Goal: Task Accomplishment & Management: Use online tool/utility

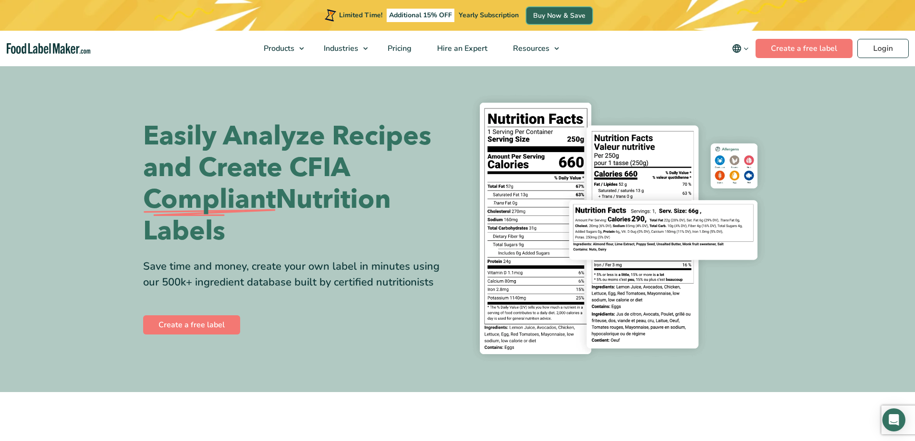
click at [561, 19] on link "Buy Now & Save" at bounding box center [559, 15] width 66 height 17
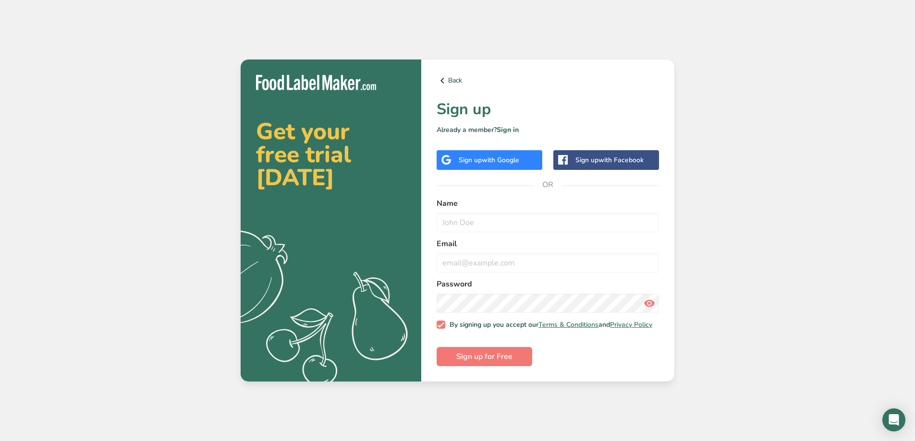
click at [478, 159] on div "Sign up with Google" at bounding box center [489, 160] width 61 height 10
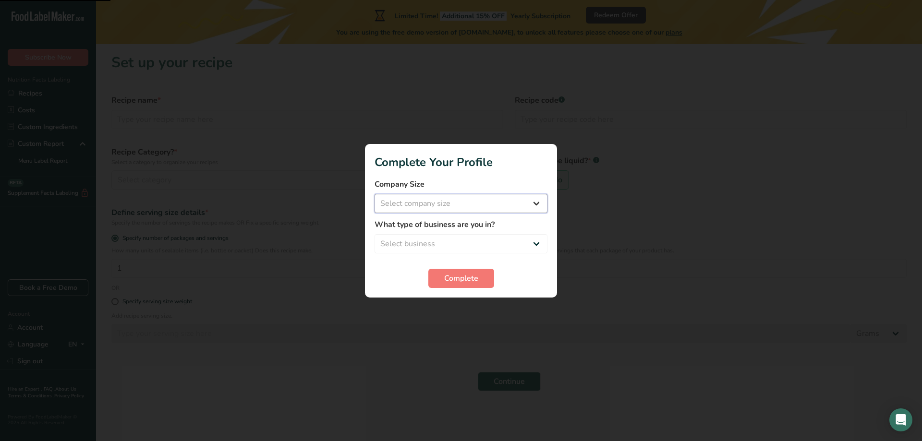
click at [536, 204] on select "Select company size Fewer than 10 Employees 10 to 50 Employees 51 to 500 Employ…" at bounding box center [461, 203] width 173 height 19
select select "2"
click at [375, 194] on select "Select company size Fewer than 10 Employees 10 to 50 Employees 51 to 500 Employ…" at bounding box center [461, 203] width 173 height 19
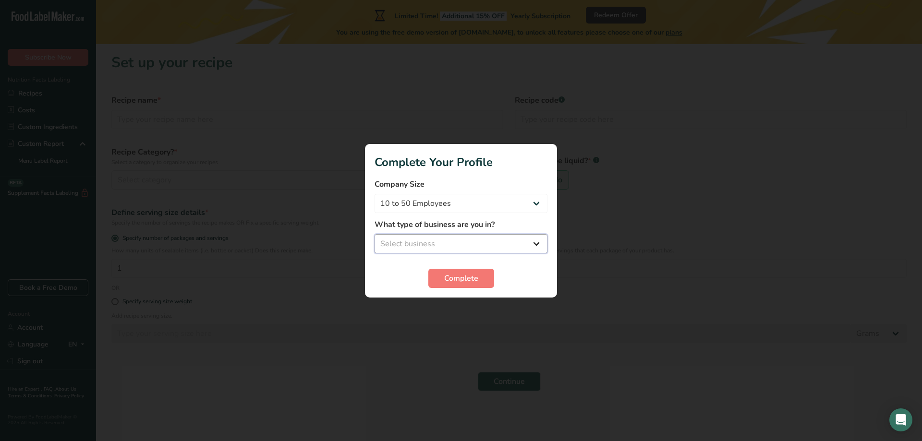
click at [537, 235] on select "Select business Packaged Food Manufacturer Restaurant & Cafe Bakery Meal Plans …" at bounding box center [461, 243] width 173 height 19
select select "1"
click at [375, 234] on select "Select business Packaged Food Manufacturer Restaurant & Cafe Bakery Meal Plans …" at bounding box center [461, 243] width 173 height 19
click at [481, 282] on button "Complete" at bounding box center [461, 278] width 66 height 19
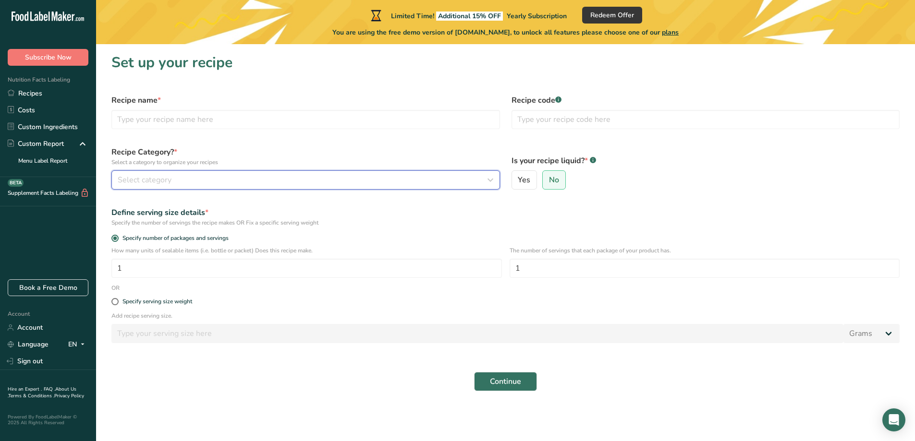
click at [488, 180] on icon "button" at bounding box center [491, 179] width 12 height 17
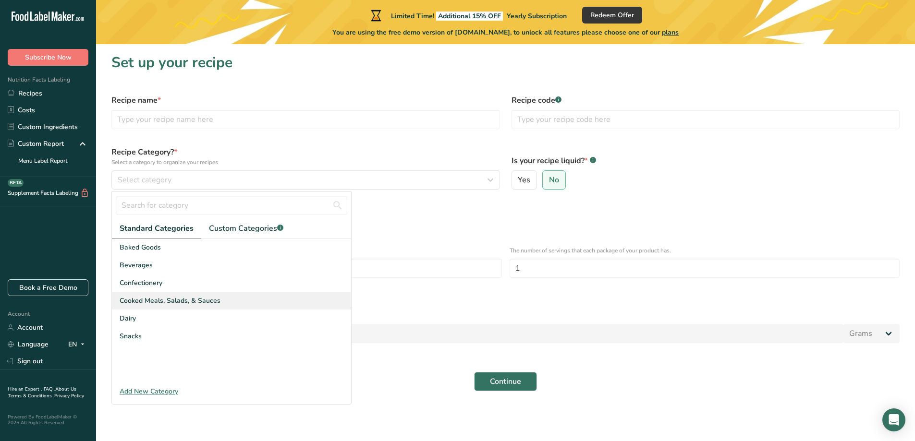
click at [196, 305] on span "Cooked Meals, Salads, & Sauces" at bounding box center [170, 301] width 101 height 10
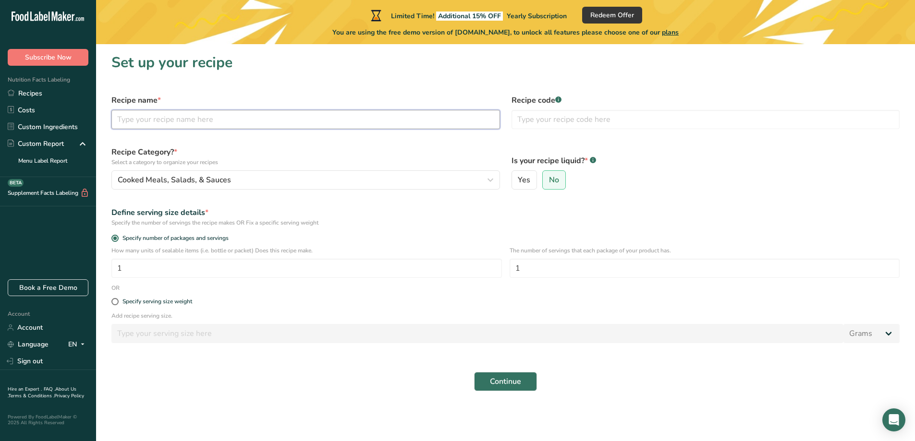
click at [271, 120] on input "text" at bounding box center [305, 119] width 389 height 19
click at [114, 301] on span at bounding box center [114, 301] width 7 height 7
click at [114, 301] on input "Specify serving size weight" at bounding box center [114, 302] width 6 height 6
radio input "true"
radio input "false"
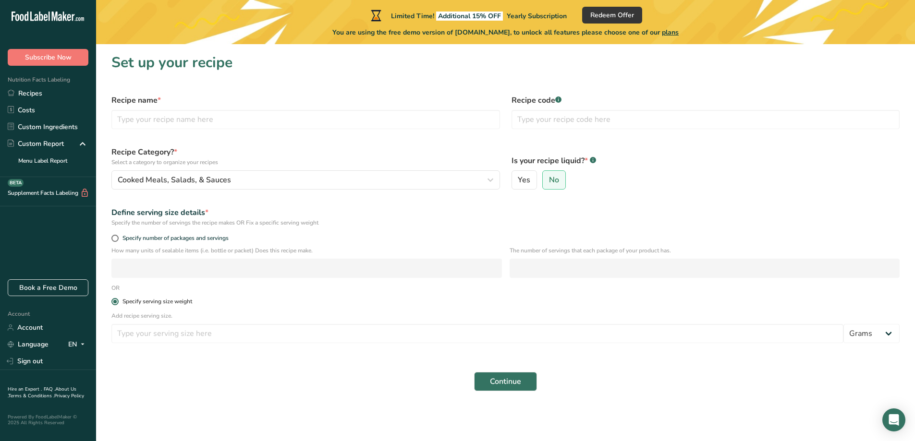
click at [114, 301] on span at bounding box center [114, 301] width 7 height 7
click at [114, 301] on input "Specify serving size weight" at bounding box center [114, 302] width 6 height 6
click at [318, 132] on div "Recipe name *" at bounding box center [306, 112] width 400 height 46
click at [324, 116] on input "text" at bounding box center [305, 119] width 389 height 19
type input "Chicken Burrito"
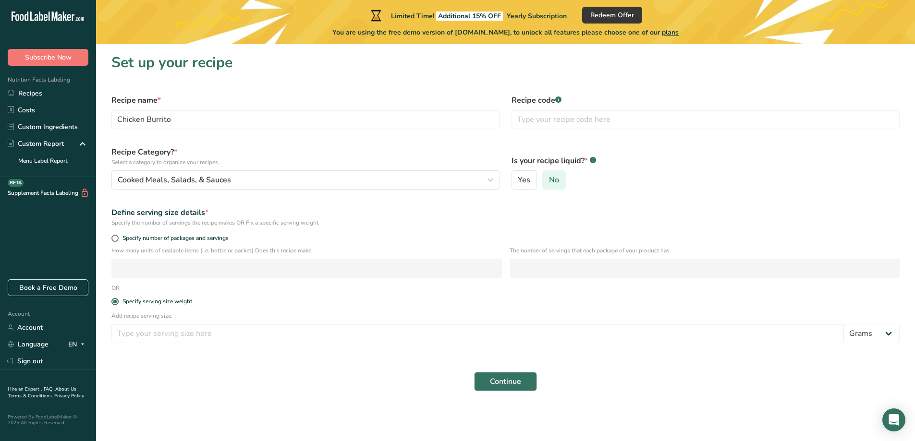
click at [554, 182] on span "No" at bounding box center [554, 180] width 10 height 10
click at [549, 182] on input "No" at bounding box center [546, 180] width 6 height 6
click at [508, 331] on input "number" at bounding box center [477, 333] width 732 height 19
click at [792, 338] on input "number" at bounding box center [477, 333] width 732 height 19
type input "250"
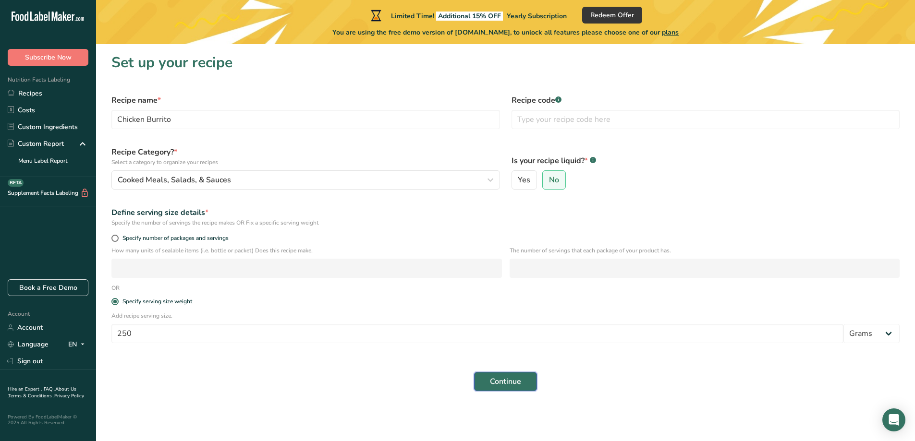
click at [509, 380] on span "Continue" at bounding box center [505, 382] width 31 height 12
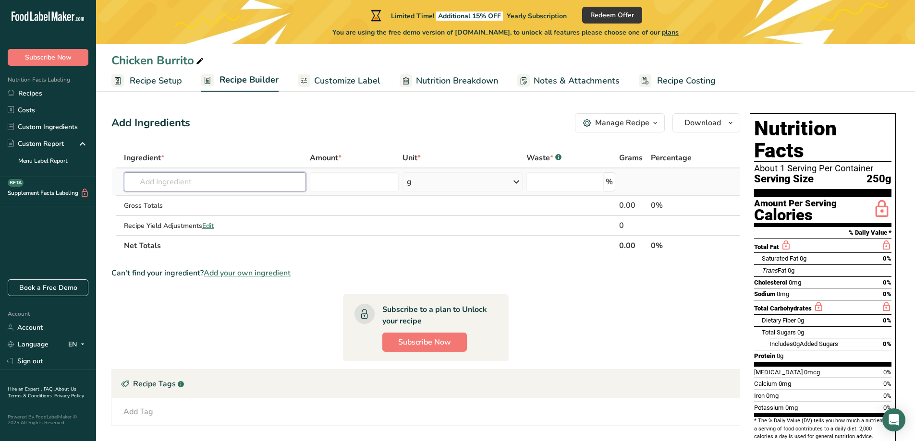
click at [261, 183] on input "text" at bounding box center [215, 181] width 182 height 19
type input "p"
drag, startPoint x: 205, startPoint y: 179, endPoint x: 100, endPoint y: 193, distance: 106.1
click at [99, 193] on section "Add Ingredients Manage Recipe Delete Recipe Duplicate Recipe Scale Recipe Save …" at bounding box center [505, 348] width 819 height 509
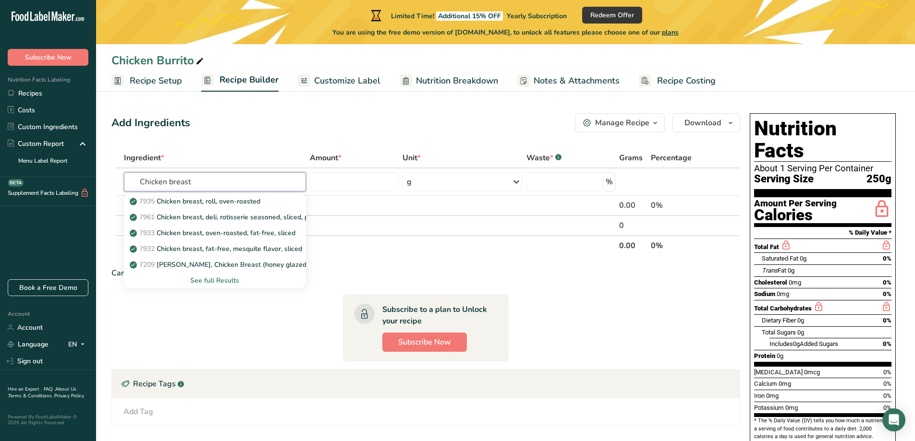
type input "Chicken breast"
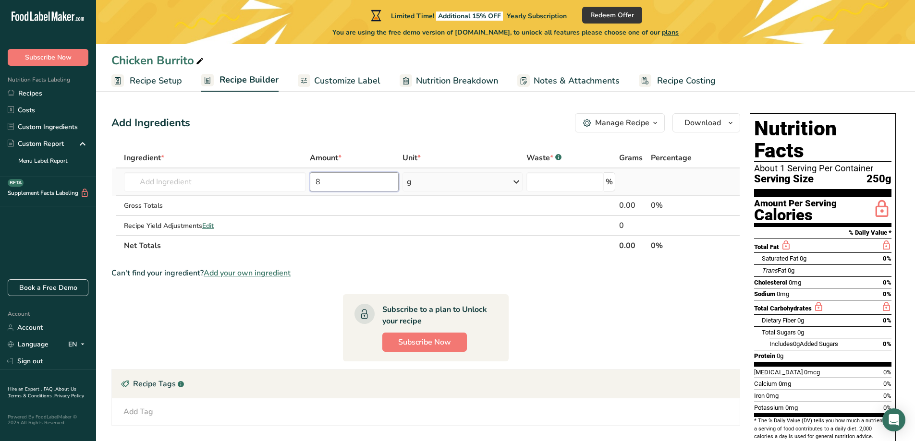
type input "8"
click at [517, 177] on icon at bounding box center [517, 181] width 12 height 17
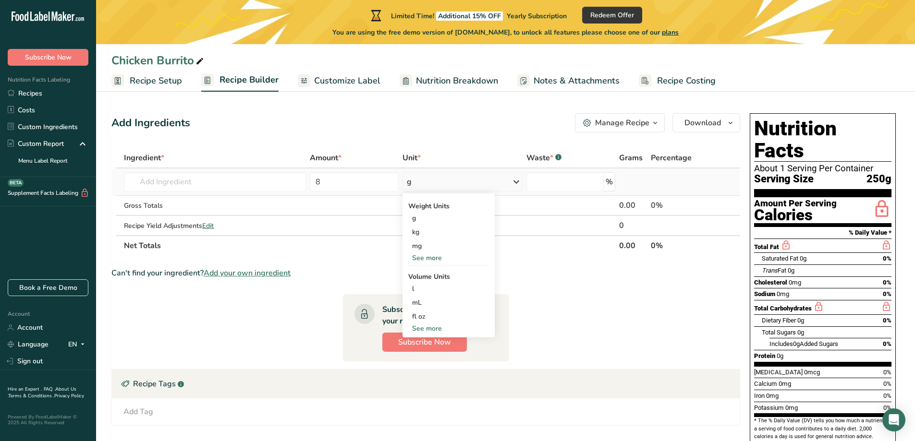
click at [440, 327] on div "See more" at bounding box center [448, 329] width 81 height 10
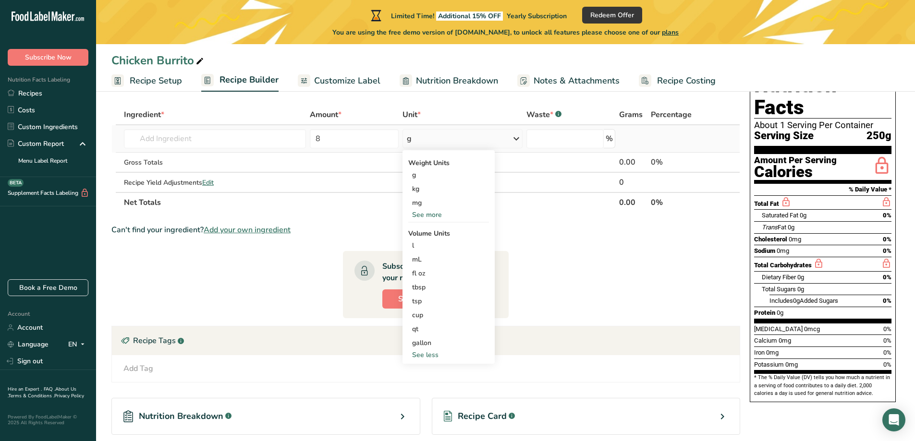
scroll to position [32, 0]
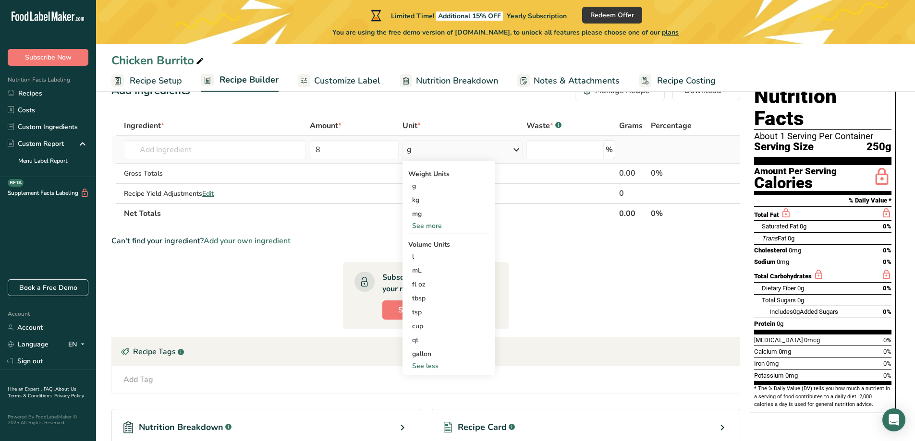
click at [436, 227] on div "See more" at bounding box center [448, 226] width 81 height 10
click at [420, 259] on div "oz" at bounding box center [448, 256] width 81 height 14
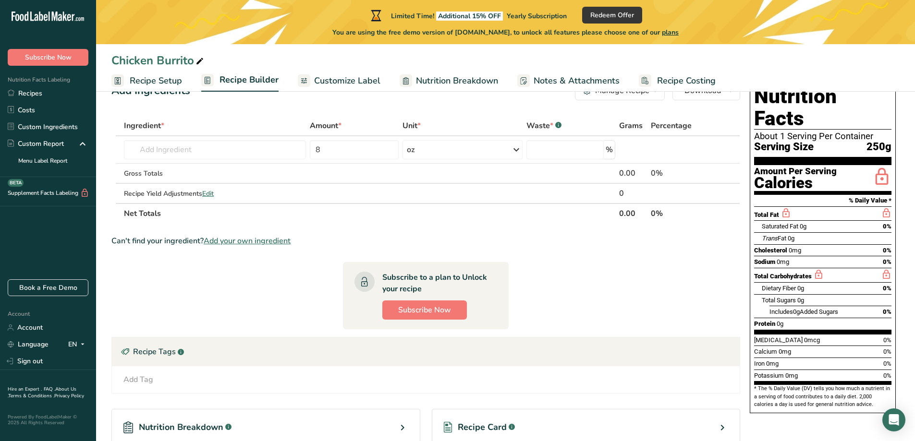
click at [578, 117] on th "Waste * .a-a{fill:#347362;}.b-a{fill:#fff;}" at bounding box center [570, 126] width 93 height 20
click at [236, 149] on input "text" at bounding box center [215, 149] width 182 height 19
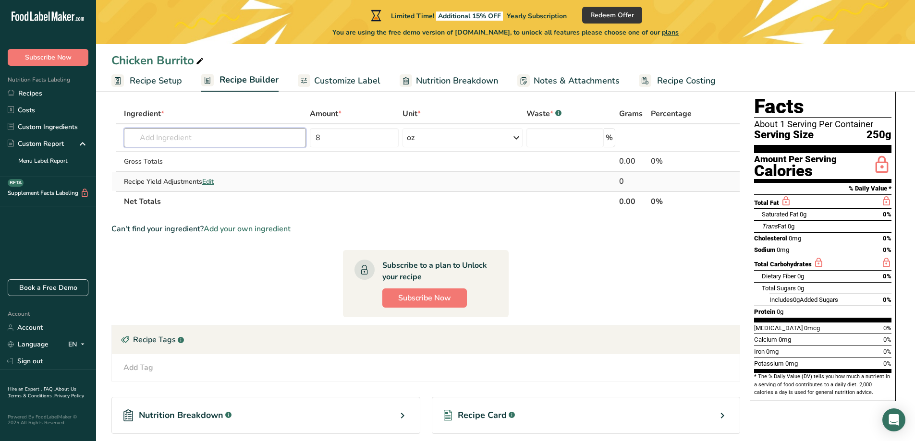
scroll to position [0, 0]
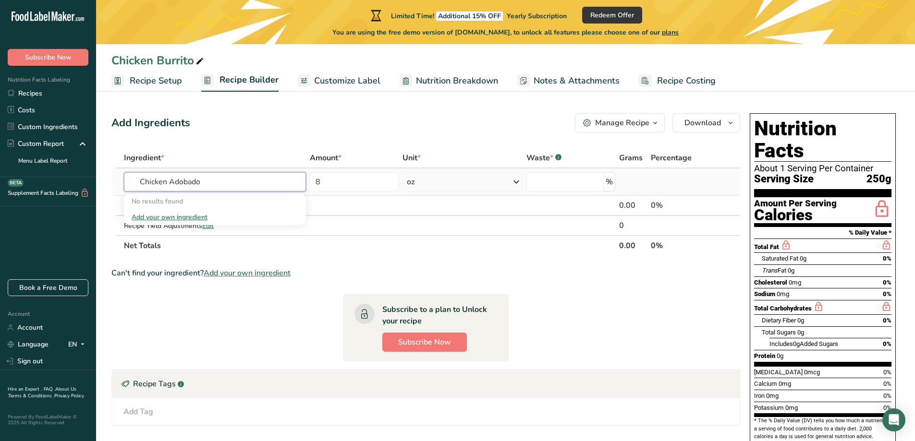
type input "Chicken Adobado"
click at [194, 218] on div "Add your own ingredient" at bounding box center [215, 217] width 167 height 10
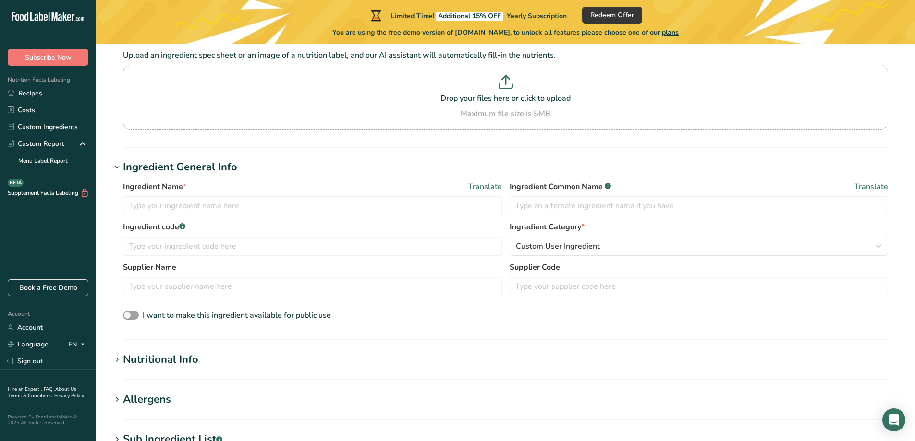
scroll to position [96, 0]
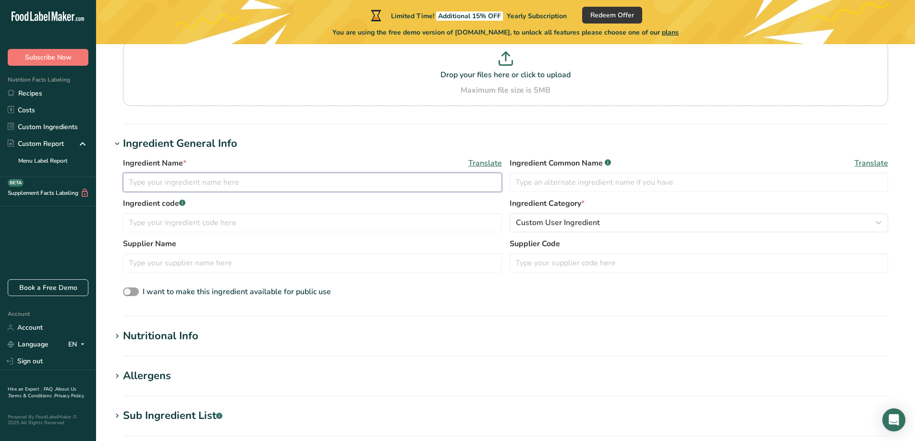
click at [282, 182] on input "text" at bounding box center [312, 182] width 379 height 19
type input "C"
type input "Marinated Chicken"
click at [579, 183] on input "text" at bounding box center [699, 182] width 379 height 19
type input "Pollo Adobado"
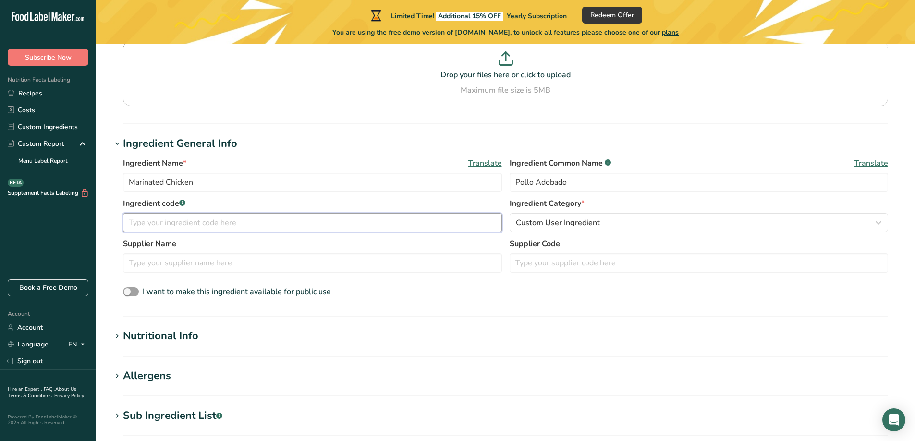
click at [271, 223] on input "text" at bounding box center [312, 222] width 379 height 19
click at [179, 219] on input "text" at bounding box center [312, 222] width 379 height 19
type input "0001"
click at [637, 223] on div "Custom User Ingredient" at bounding box center [696, 223] width 361 height 12
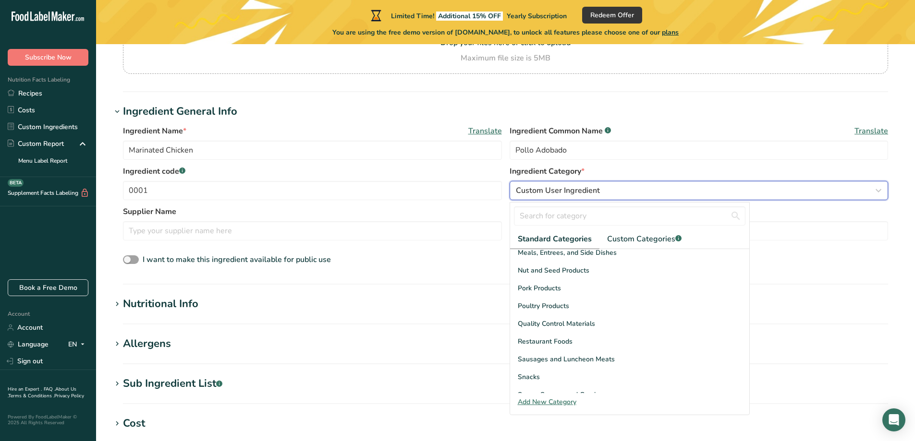
scroll to position [275, 0]
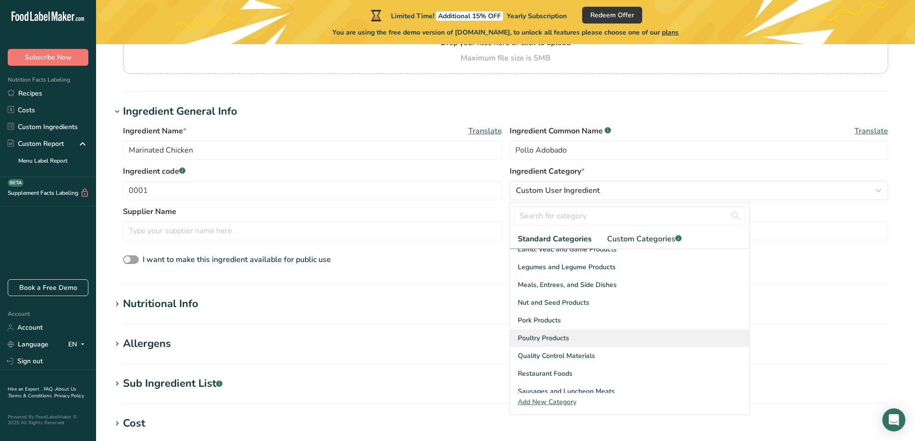
click at [567, 333] on div "Poultry Products" at bounding box center [629, 338] width 239 height 18
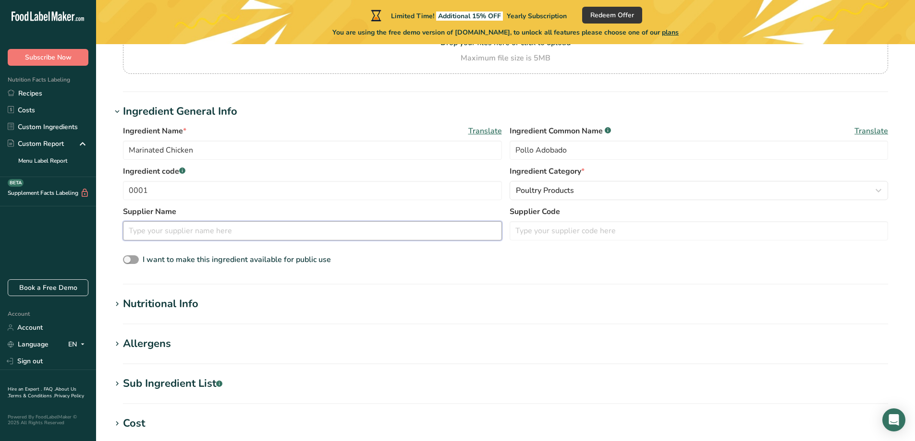
click at [314, 230] on input "text" at bounding box center [312, 230] width 379 height 19
type input "S"
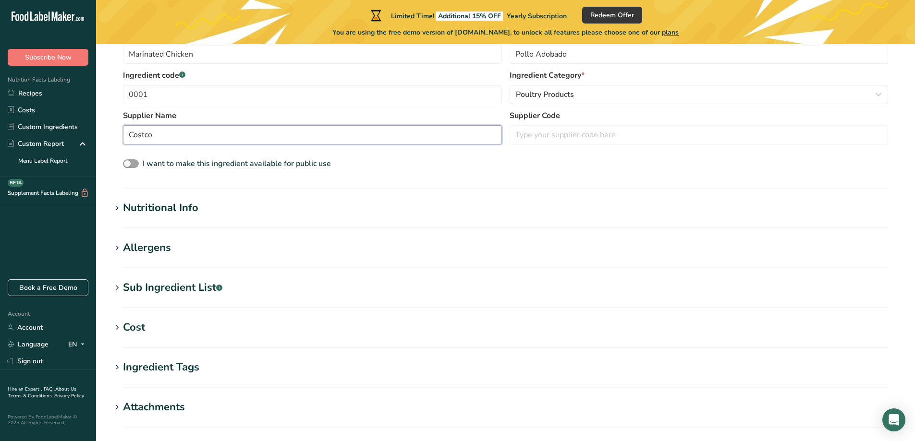
scroll to position [256, 0]
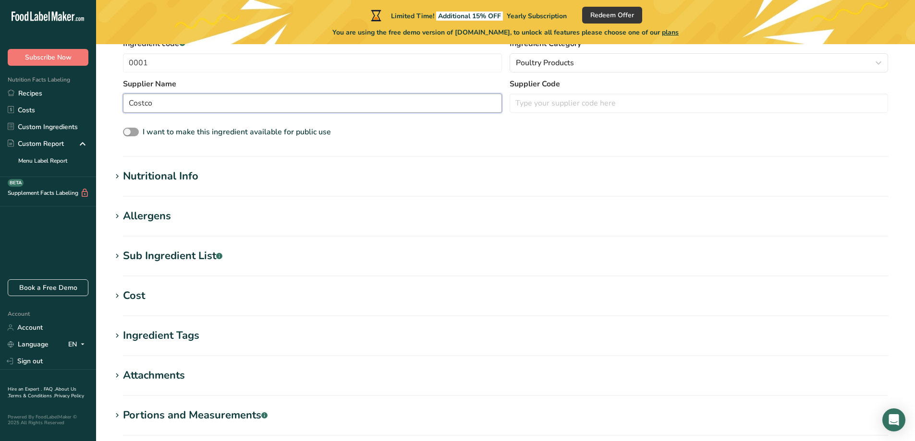
type input "Costco"
click at [146, 181] on div "Nutritional Info" at bounding box center [160, 177] width 75 height 16
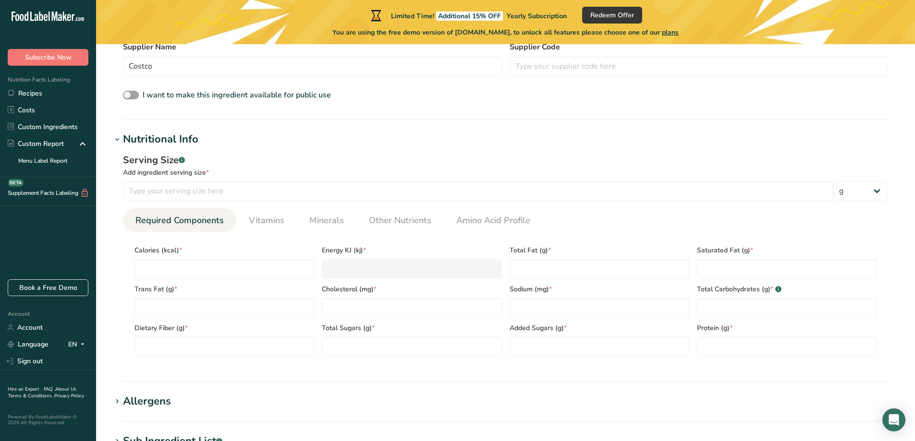
scroll to position [320, 0]
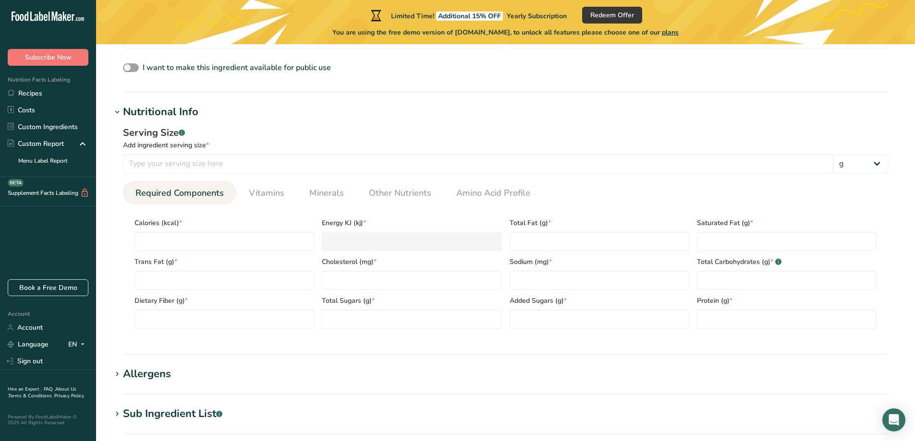
click at [290, 149] on div "Add ingredient serving size *" at bounding box center [505, 145] width 765 height 10
click at [286, 171] on input "number" at bounding box center [478, 163] width 710 height 19
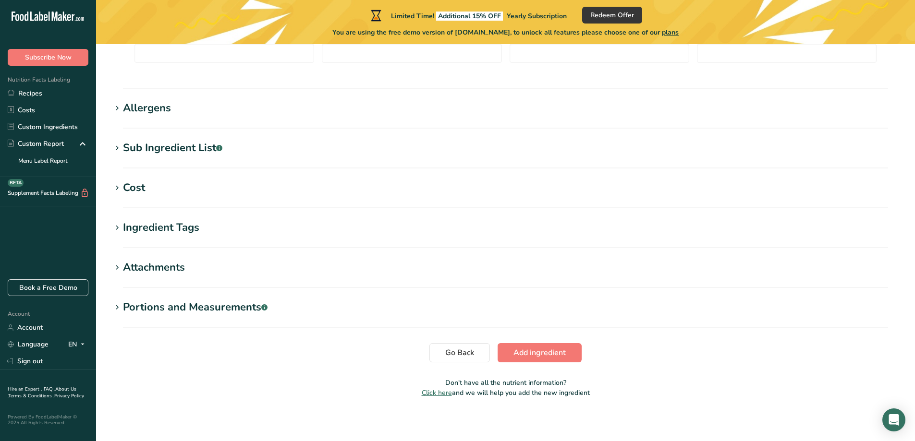
scroll to position [589, 0]
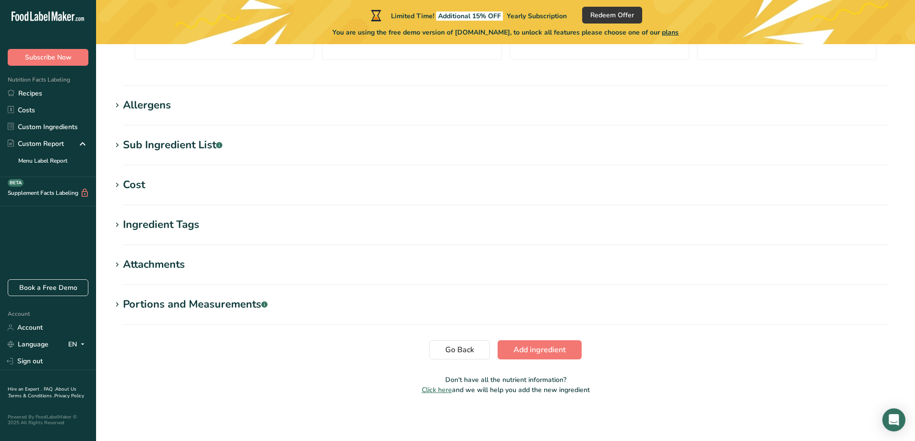
click at [197, 225] on div "Ingredient Tags" at bounding box center [161, 225] width 76 height 16
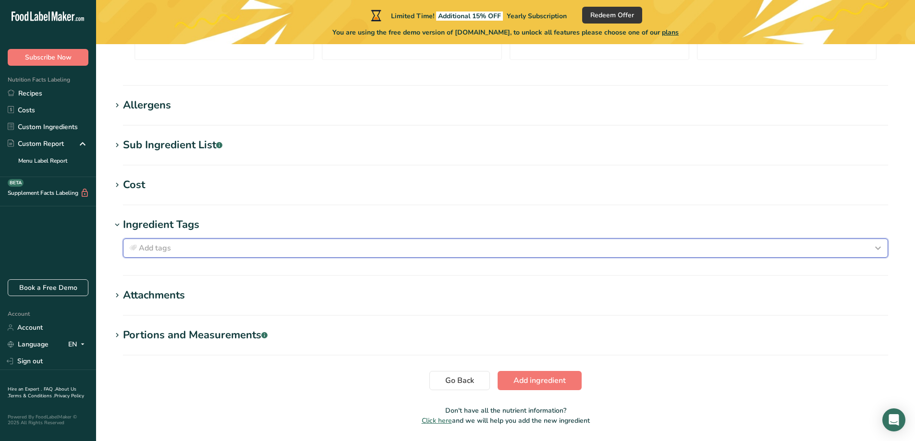
click at [199, 250] on div "Add tags" at bounding box center [505, 249] width 756 height 12
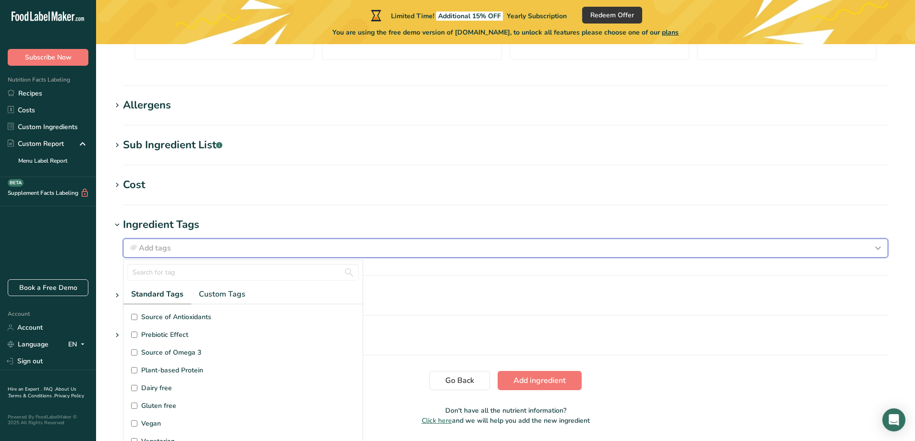
click at [199, 250] on div "Add tags" at bounding box center [505, 249] width 756 height 12
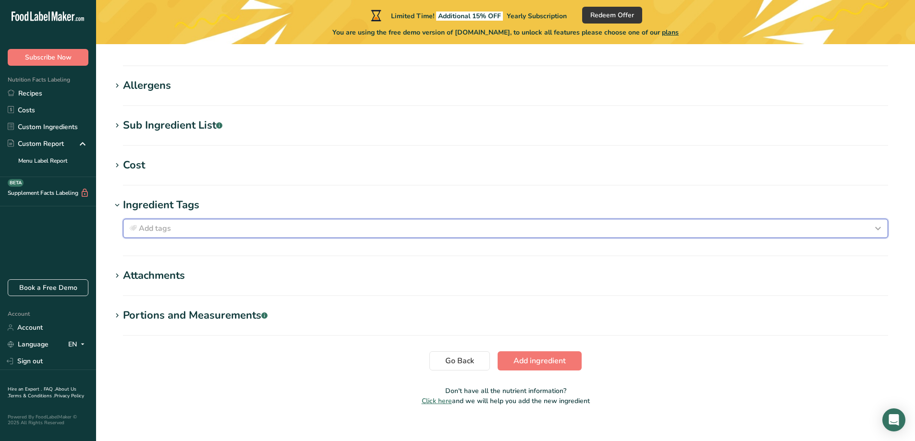
scroll to position [620, 0]
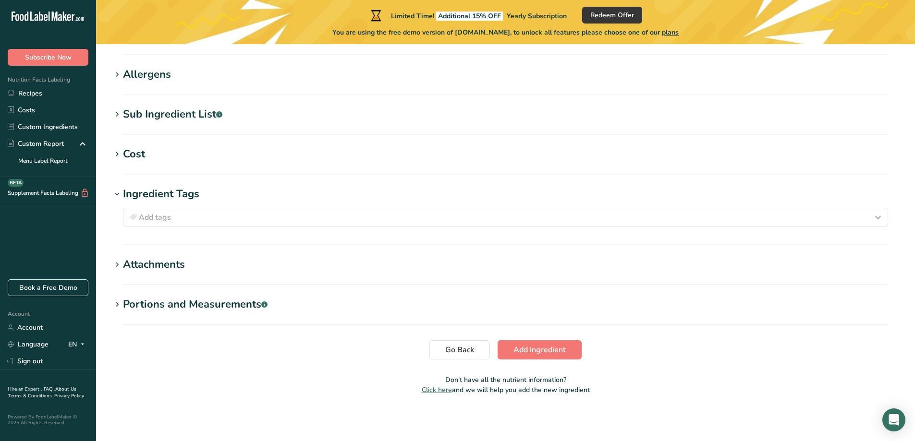
click at [421, 261] on h1 "Attachments" at bounding box center [505, 265] width 788 height 16
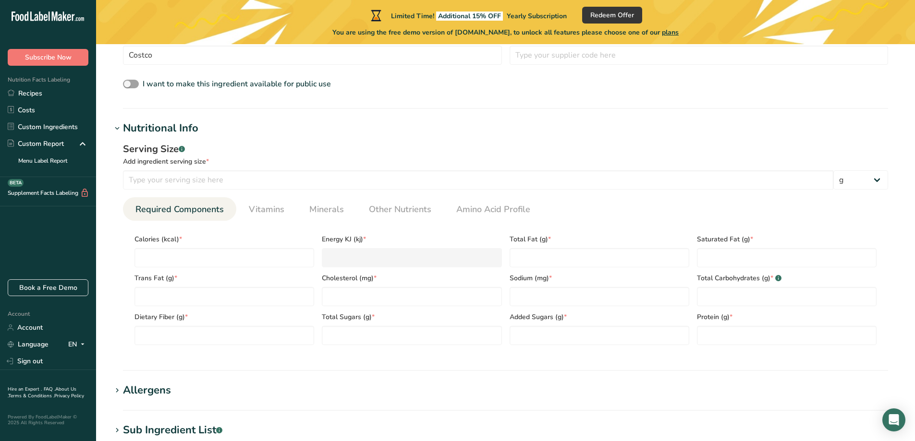
scroll to position [293, 0]
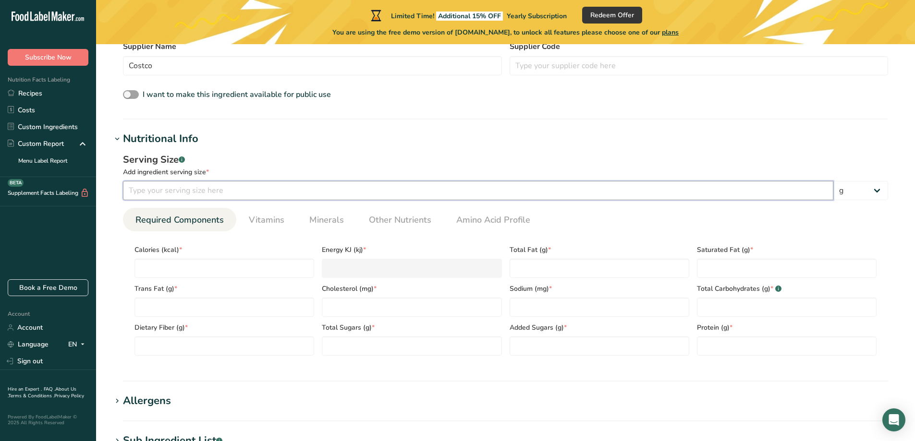
click at [771, 189] on input "number" at bounding box center [478, 190] width 710 height 19
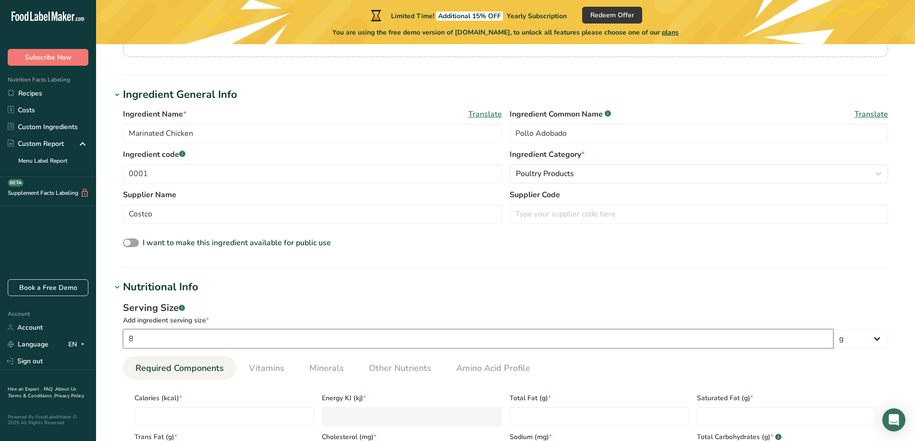
scroll to position [134, 0]
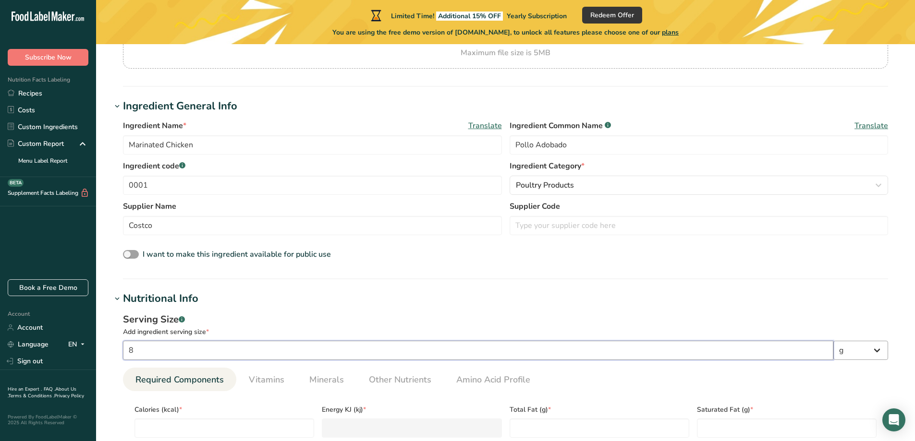
type input "8"
click at [874, 350] on select "g kg mg mcg lb oz l mL fl oz tbsp tsp cup qt gallon" at bounding box center [860, 350] width 55 height 19
select select "5"
click at [833, 341] on select "g kg mg mcg lb oz l mL fl oz tbsp tsp cup qt gallon" at bounding box center [860, 350] width 55 height 19
click at [598, 420] on Fat "number" at bounding box center [600, 428] width 180 height 19
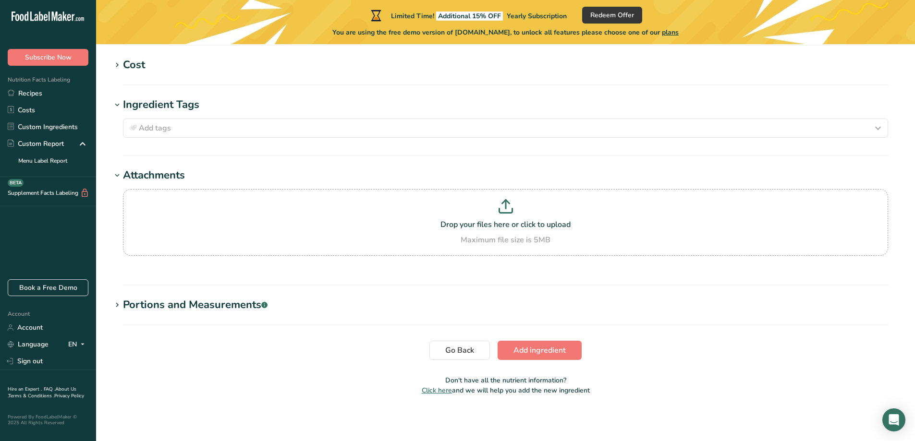
scroll to position [710, 0]
click at [520, 353] on span "Add ingredient" at bounding box center [539, 350] width 52 height 12
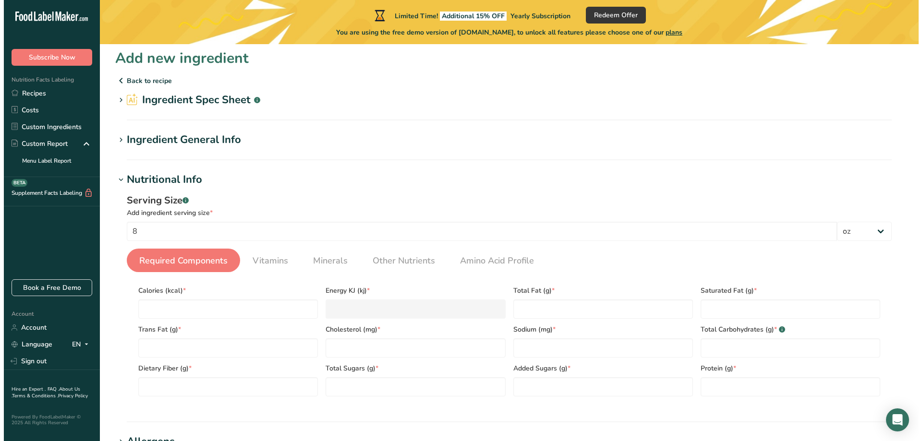
scroll to position [0, 0]
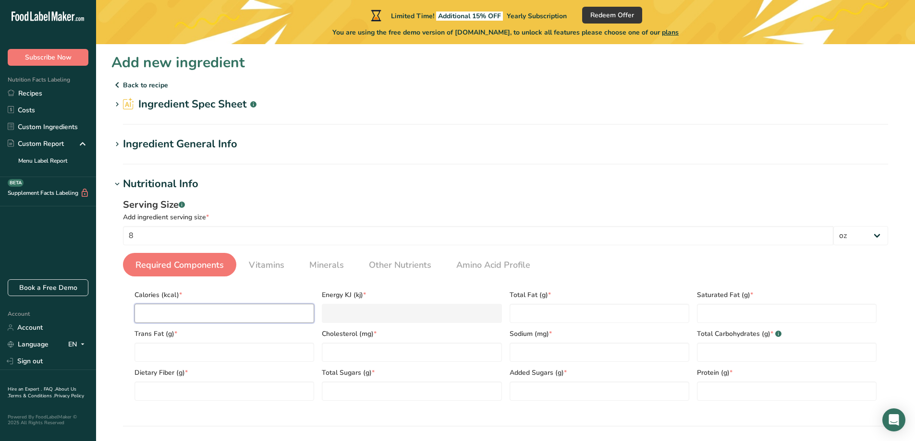
click at [288, 319] on input "number" at bounding box center [224, 313] width 180 height 19
click at [38, 57] on span "Subscribe Now" at bounding box center [48, 57] width 47 height 10
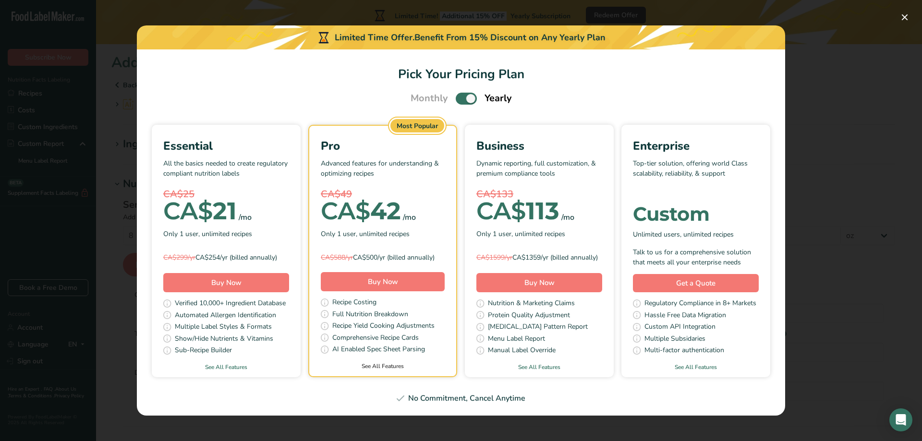
click at [387, 368] on link "See All Features" at bounding box center [382, 366] width 147 height 9
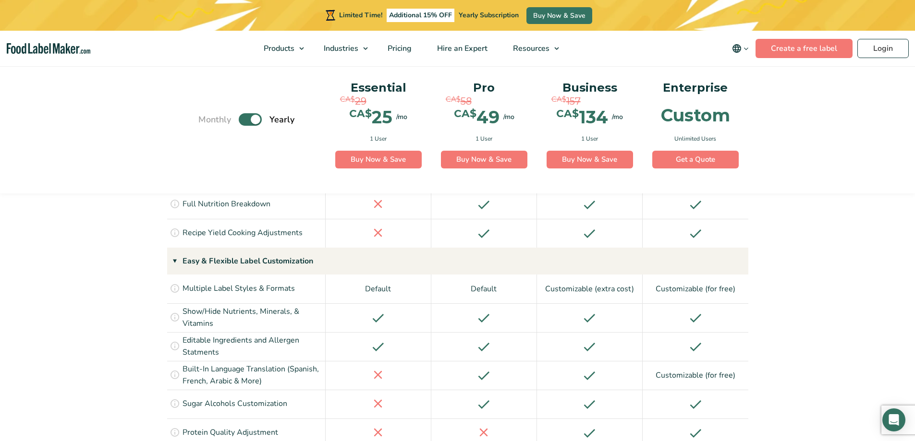
scroll to position [660, 0]
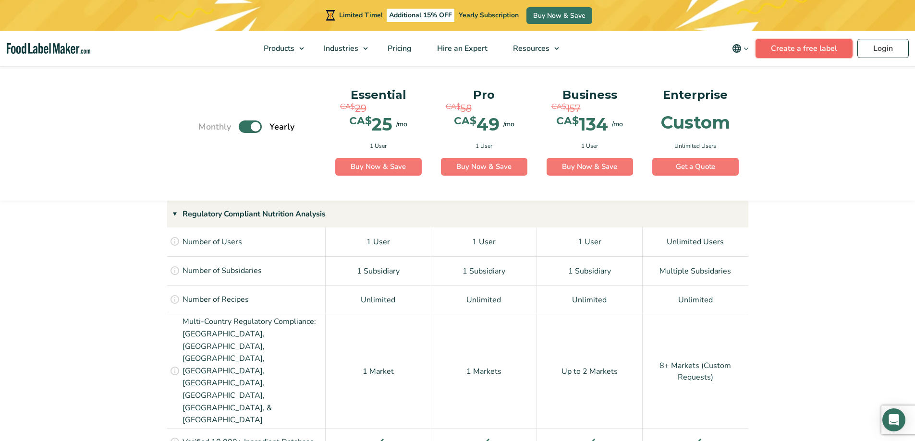
click at [808, 49] on link "Create a free label" at bounding box center [803, 48] width 97 height 19
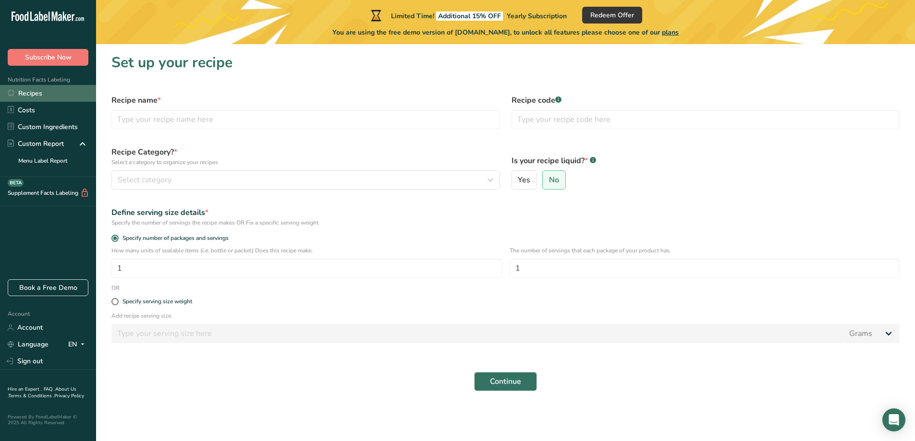
click at [40, 91] on link "Recipes" at bounding box center [48, 93] width 96 height 17
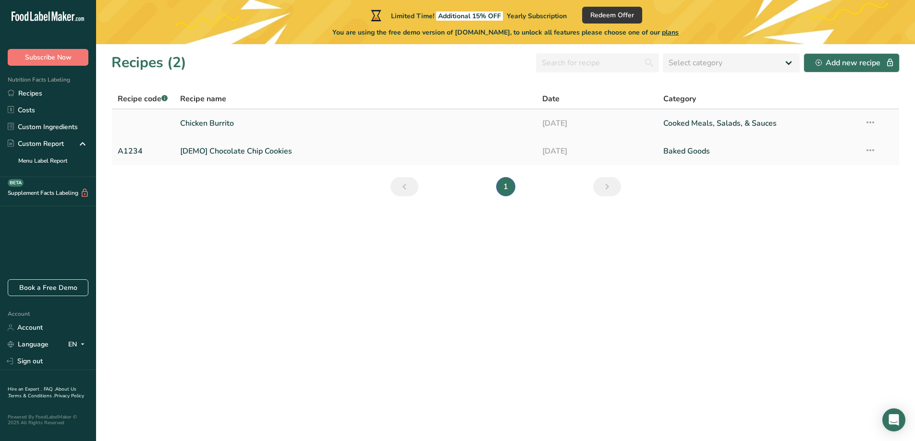
click at [221, 128] on link "Chicken Burrito" at bounding box center [355, 123] width 351 height 20
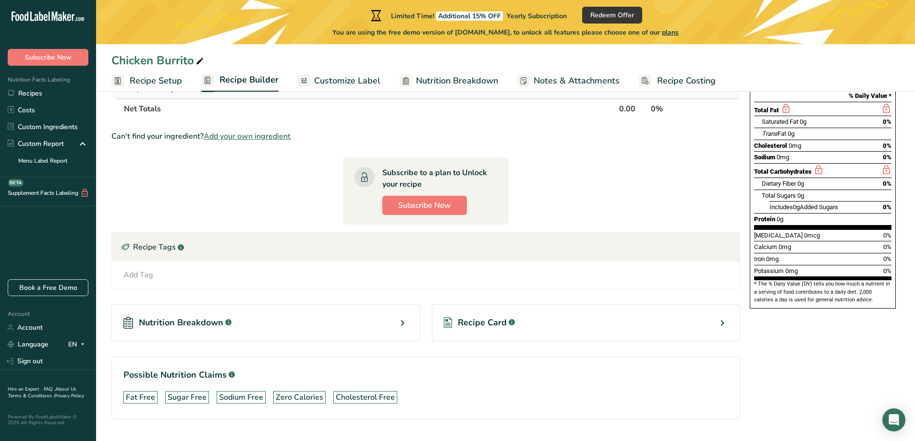
scroll to position [161, 0]
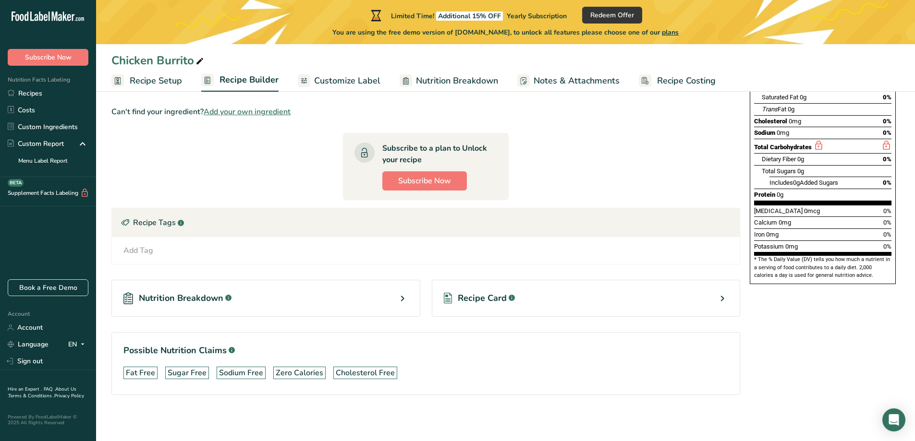
click at [404, 297] on icon at bounding box center [403, 298] width 12 height 17
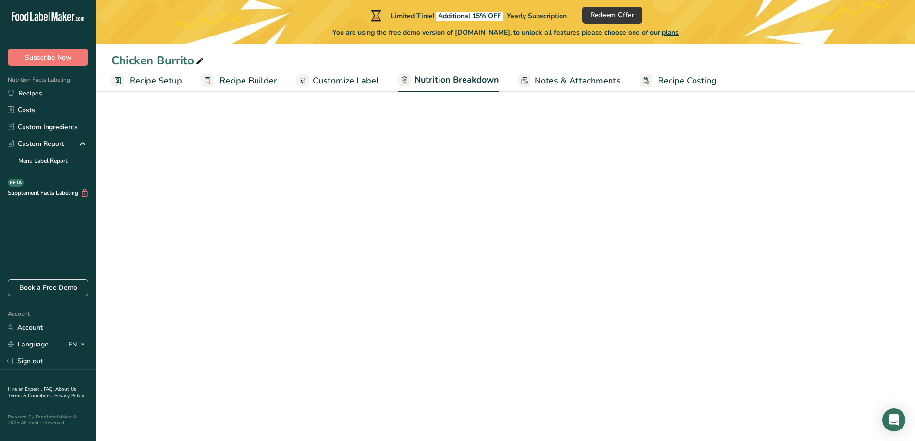
click at [404, 297] on icon at bounding box center [403, 298] width 12 height 17
select select "Calories"
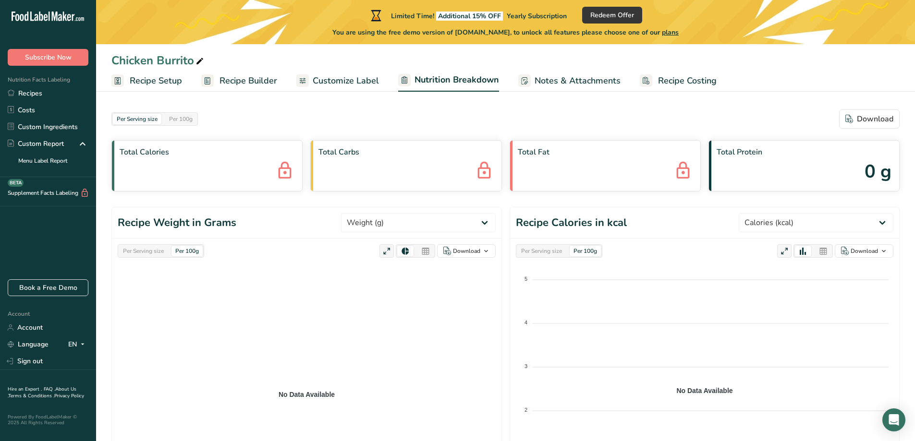
click at [169, 84] on span "Recipe Setup" at bounding box center [156, 80] width 52 height 13
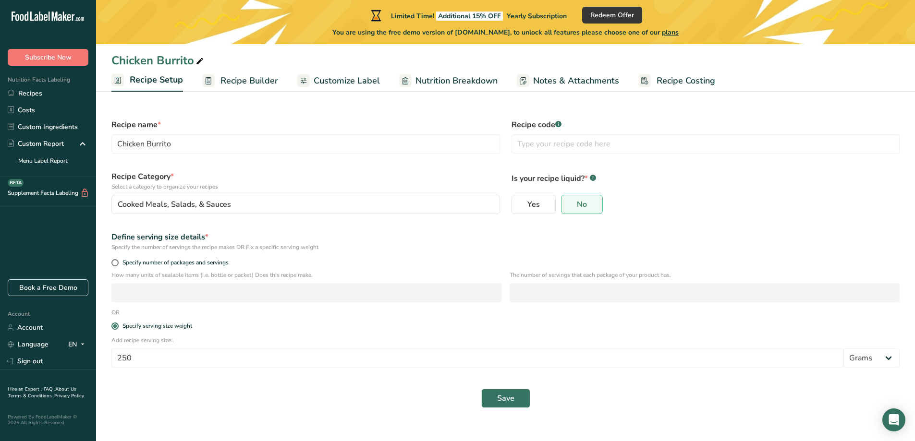
click at [235, 81] on span "Recipe Builder" at bounding box center [249, 80] width 58 height 13
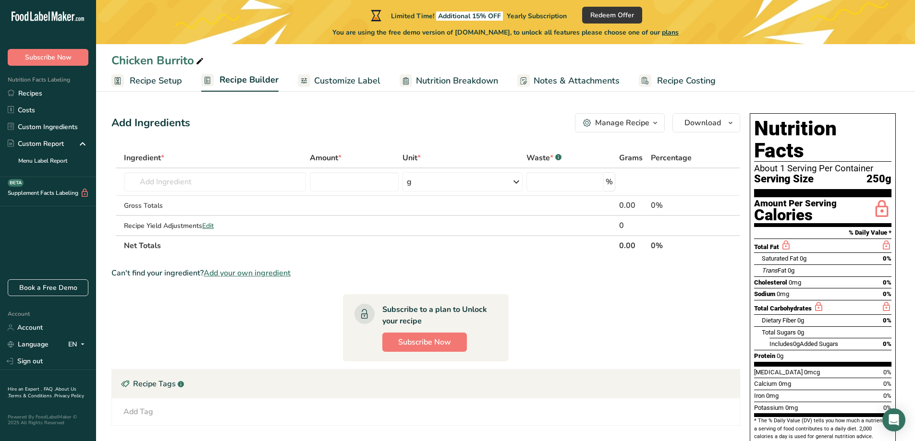
click at [353, 86] on span "Customize Label" at bounding box center [347, 80] width 66 height 13
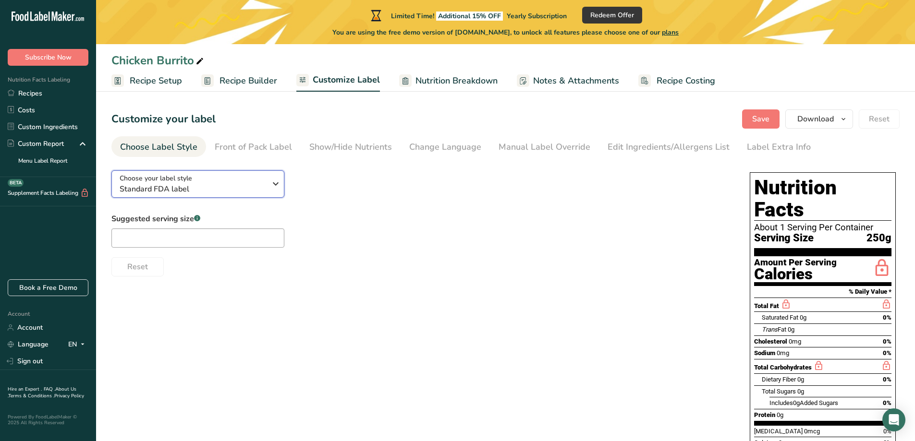
click at [273, 186] on icon "button" at bounding box center [276, 183] width 12 height 17
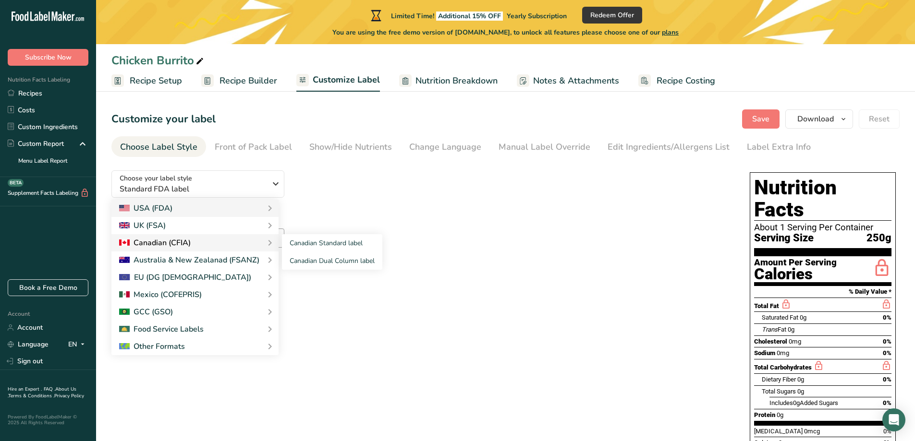
click at [227, 244] on div "Canadian (CFIA)" at bounding box center [195, 243] width 152 height 12
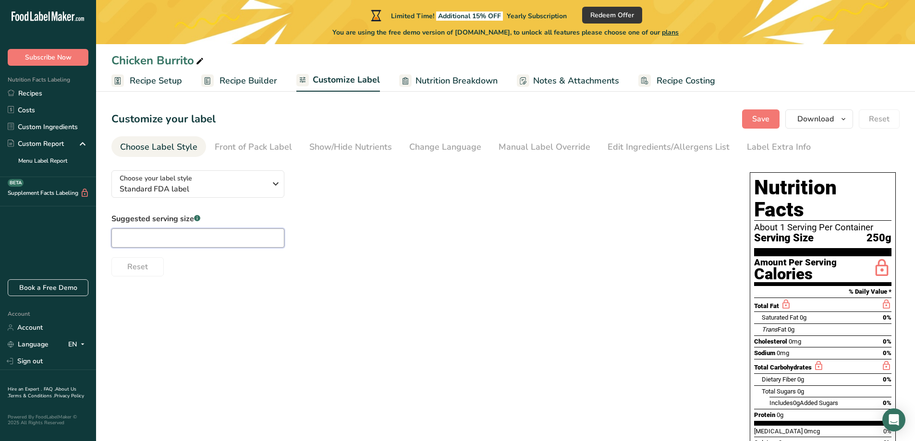
click at [242, 242] on input "text" at bounding box center [197, 238] width 173 height 19
drag, startPoint x: 146, startPoint y: 247, endPoint x: 61, endPoint y: 256, distance: 84.9
click at [68, 256] on div ".a-20{fill:#fff;} Subscribe Now Nutrition Facts Labeling Recipes Costs Custom I…" at bounding box center [457, 265] width 915 height 530
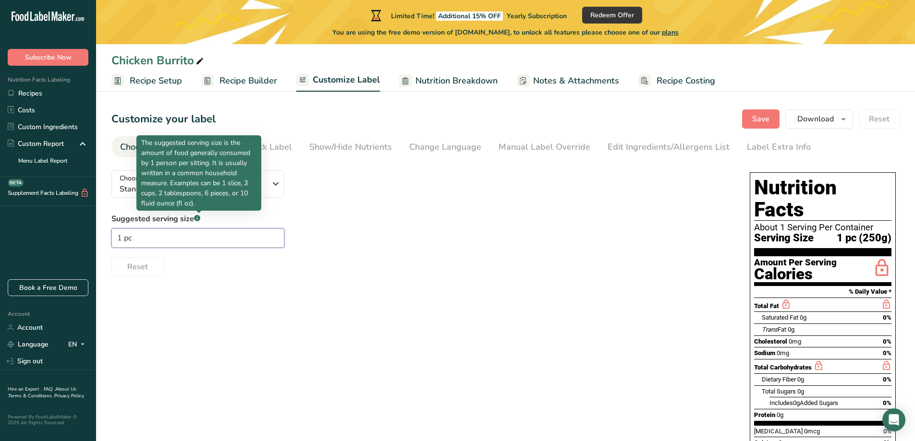
type input "1 pc"
click at [201, 215] on body ".a-20{fill:#fff;} Subscribe Now Nutrition Facts Labeling Recipes Costs Custom I…" at bounding box center [457, 265] width 915 height 530
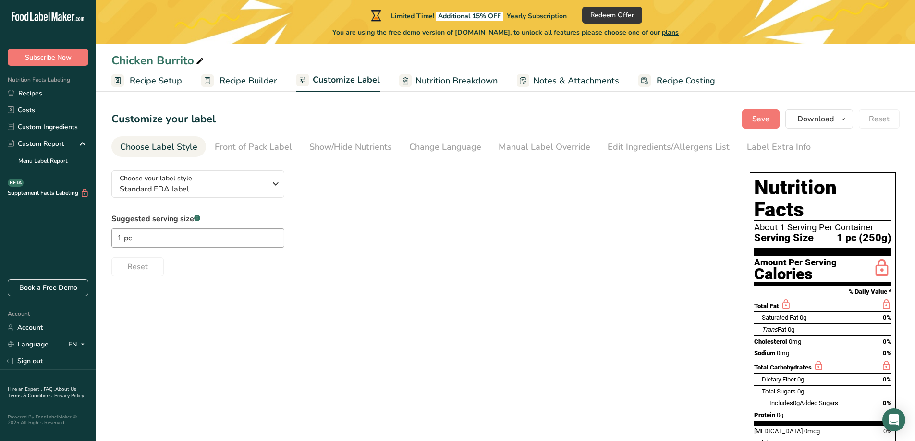
click at [363, 236] on div "Suggested serving size .a-a{fill:#347362;}.b-a{fill:#fff;} 1 pc Reset" at bounding box center [420, 244] width 619 height 63
click at [258, 153] on div "Front of Pack Label" at bounding box center [253, 147] width 77 height 13
